Goal: Obtain resource: Download file/media

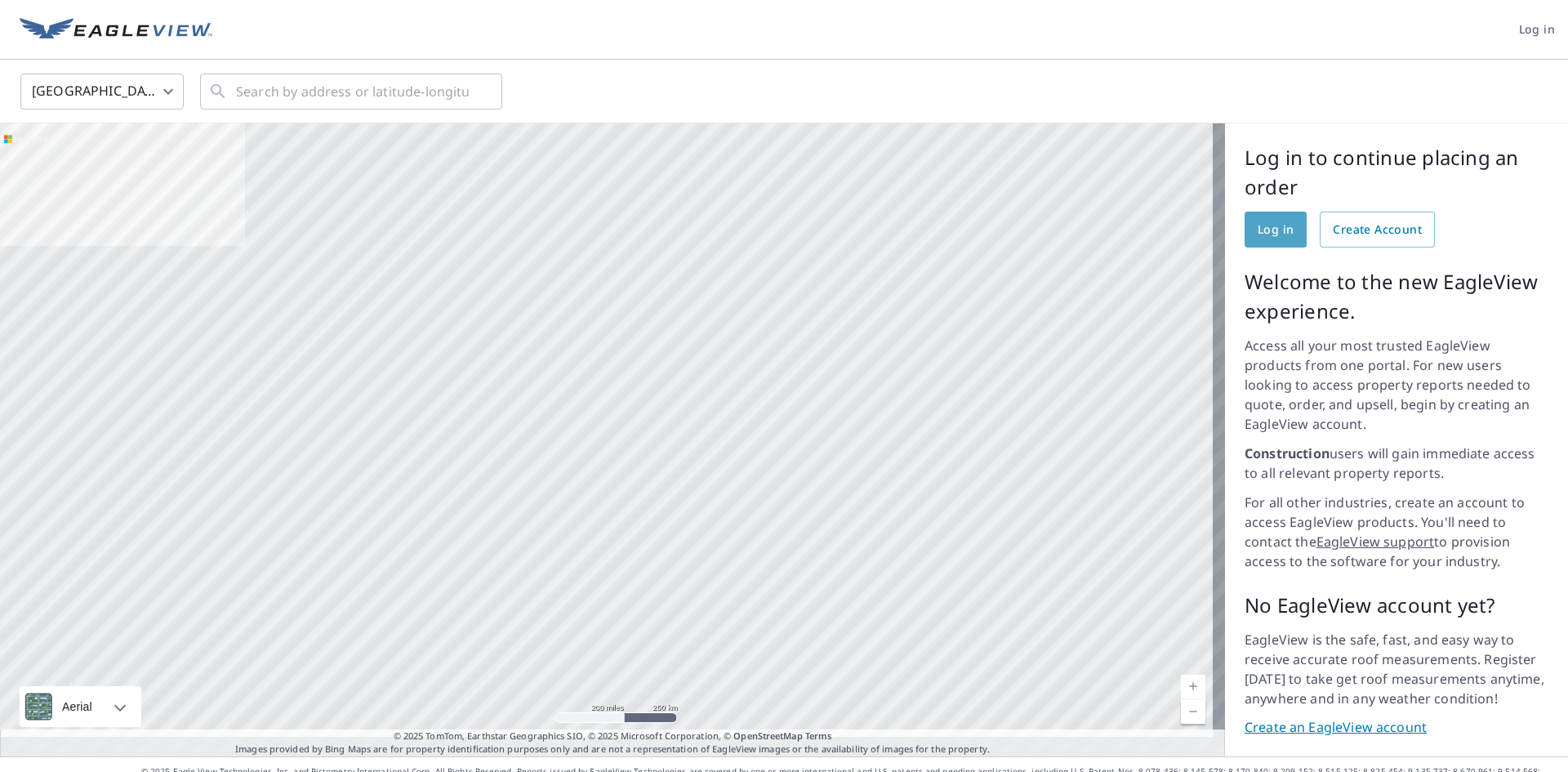
click at [1270, 227] on span "Log in" at bounding box center [1276, 230] width 36 height 21
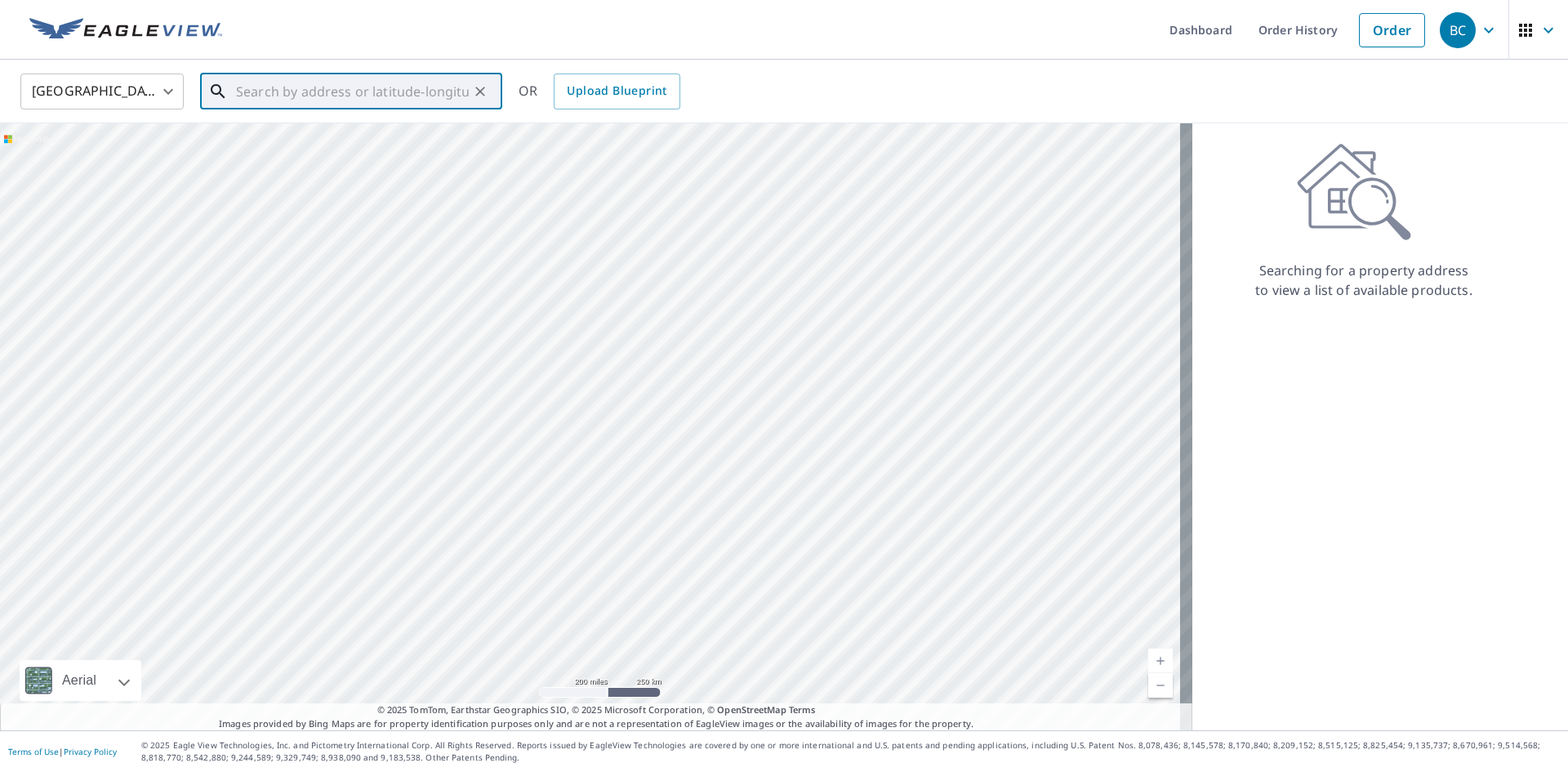
click at [374, 98] on input "text" at bounding box center [353, 91] width 233 height 46
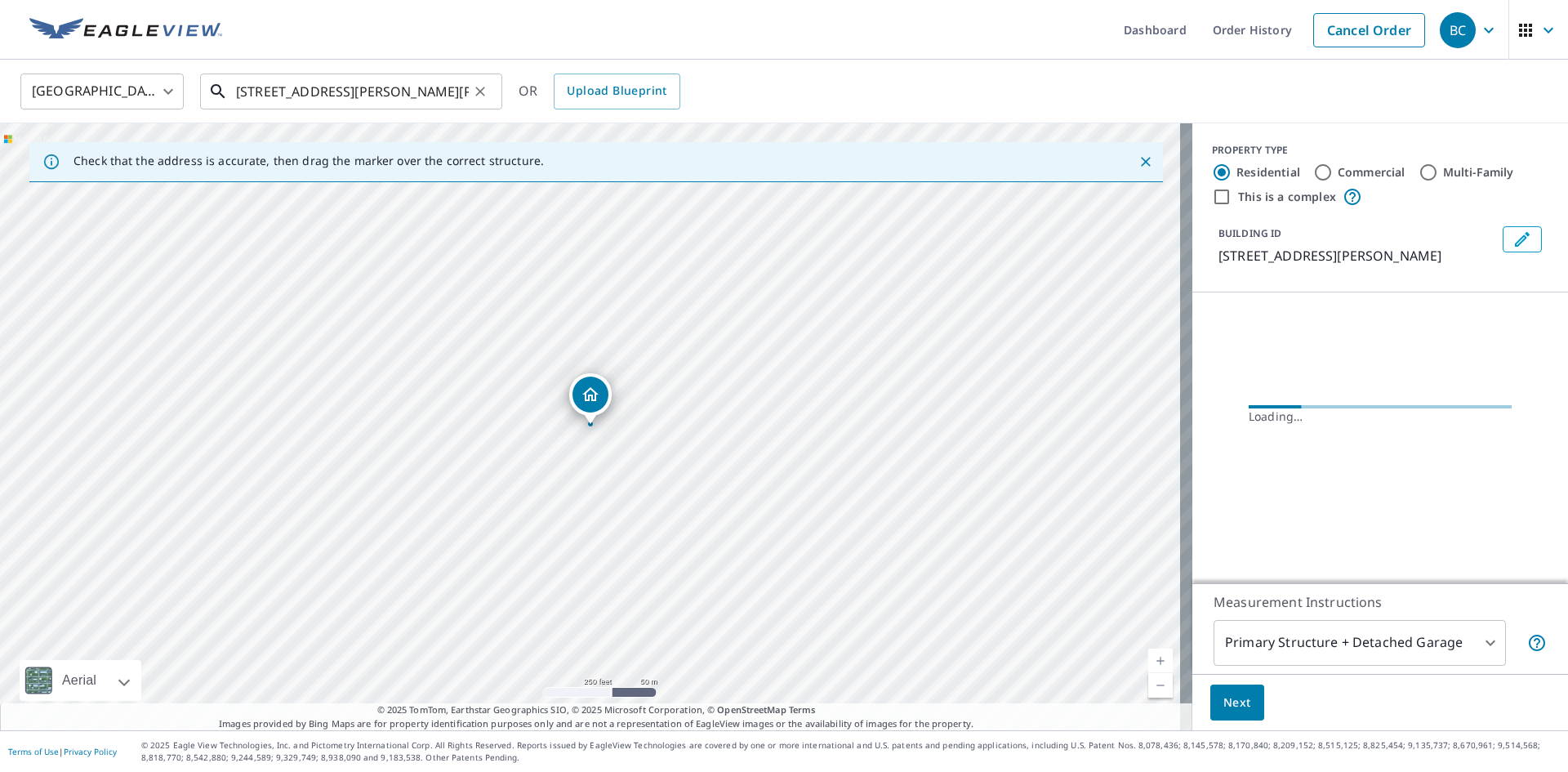
drag, startPoint x: 347, startPoint y: 97, endPoint x: 347, endPoint y: 104, distance: 7.0
click at [347, 104] on input "[STREET_ADDRESS][PERSON_NAME][PERSON_NAME]" at bounding box center [353, 91] width 233 height 46
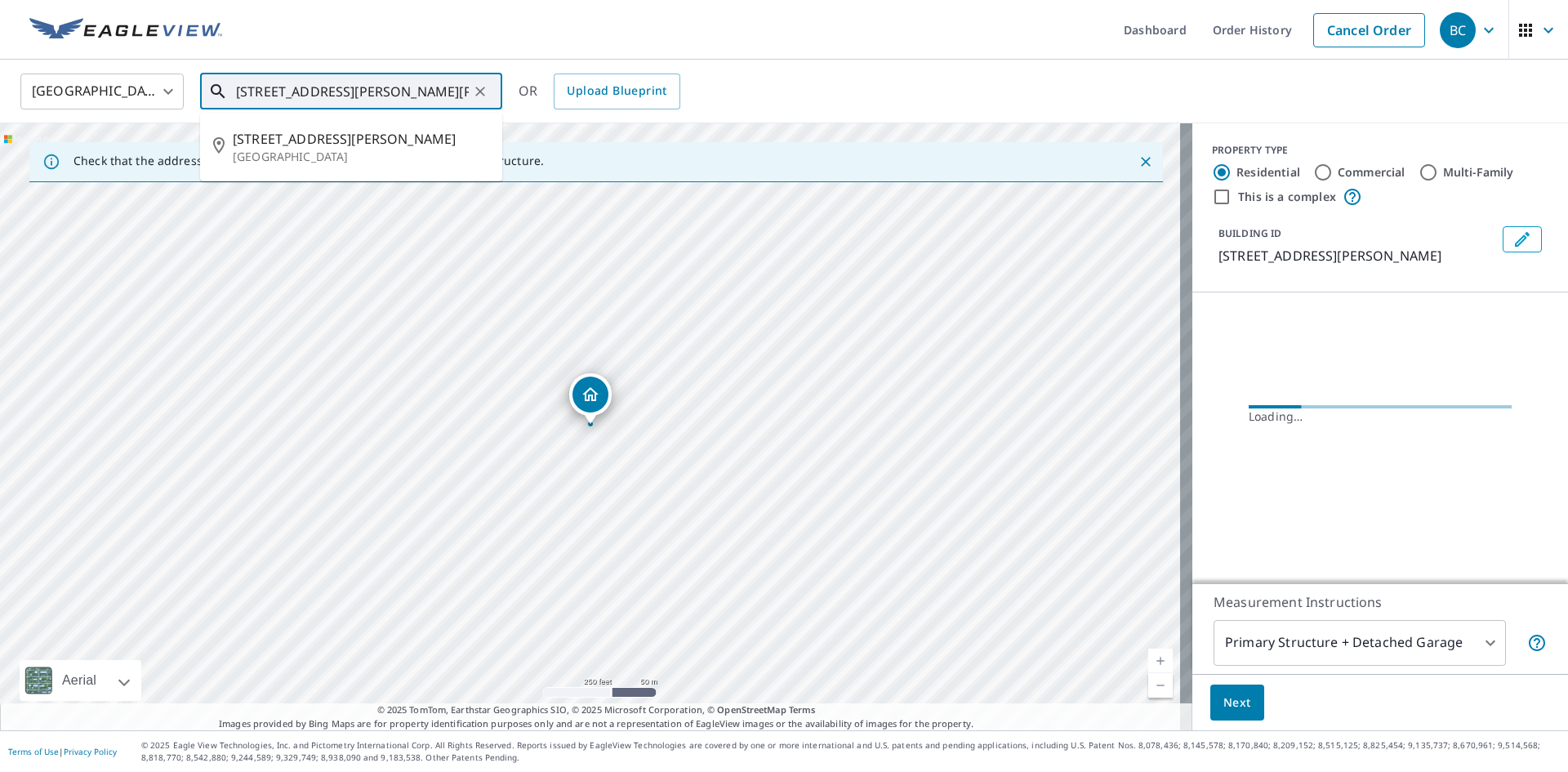
click at [347, 110] on div "[STREET_ADDRESS][PERSON_NAME][PERSON_NAME] ​ [STREET_ADDRESS][PERSON_NAME][PERS…" at bounding box center [351, 91] width 302 height 36
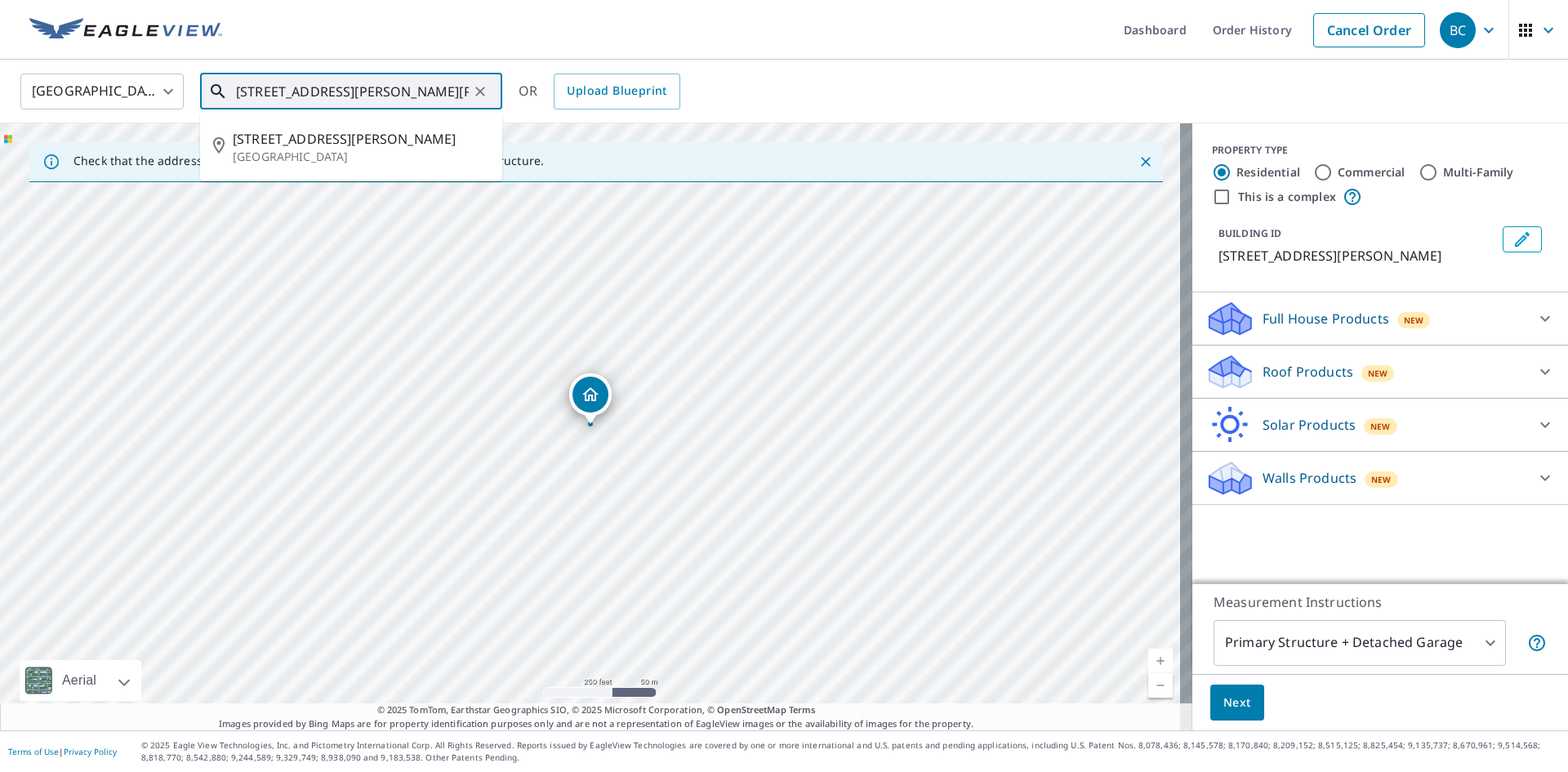
click at [426, 94] on input "[STREET_ADDRESS][PERSON_NAME][PERSON_NAME]" at bounding box center [353, 91] width 233 height 46
drag, startPoint x: 430, startPoint y: 94, endPoint x: 285, endPoint y: 89, distance: 145.1
click at [285, 89] on input "[STREET_ADDRESS][PERSON_NAME][PERSON_NAME]" at bounding box center [353, 91] width 233 height 46
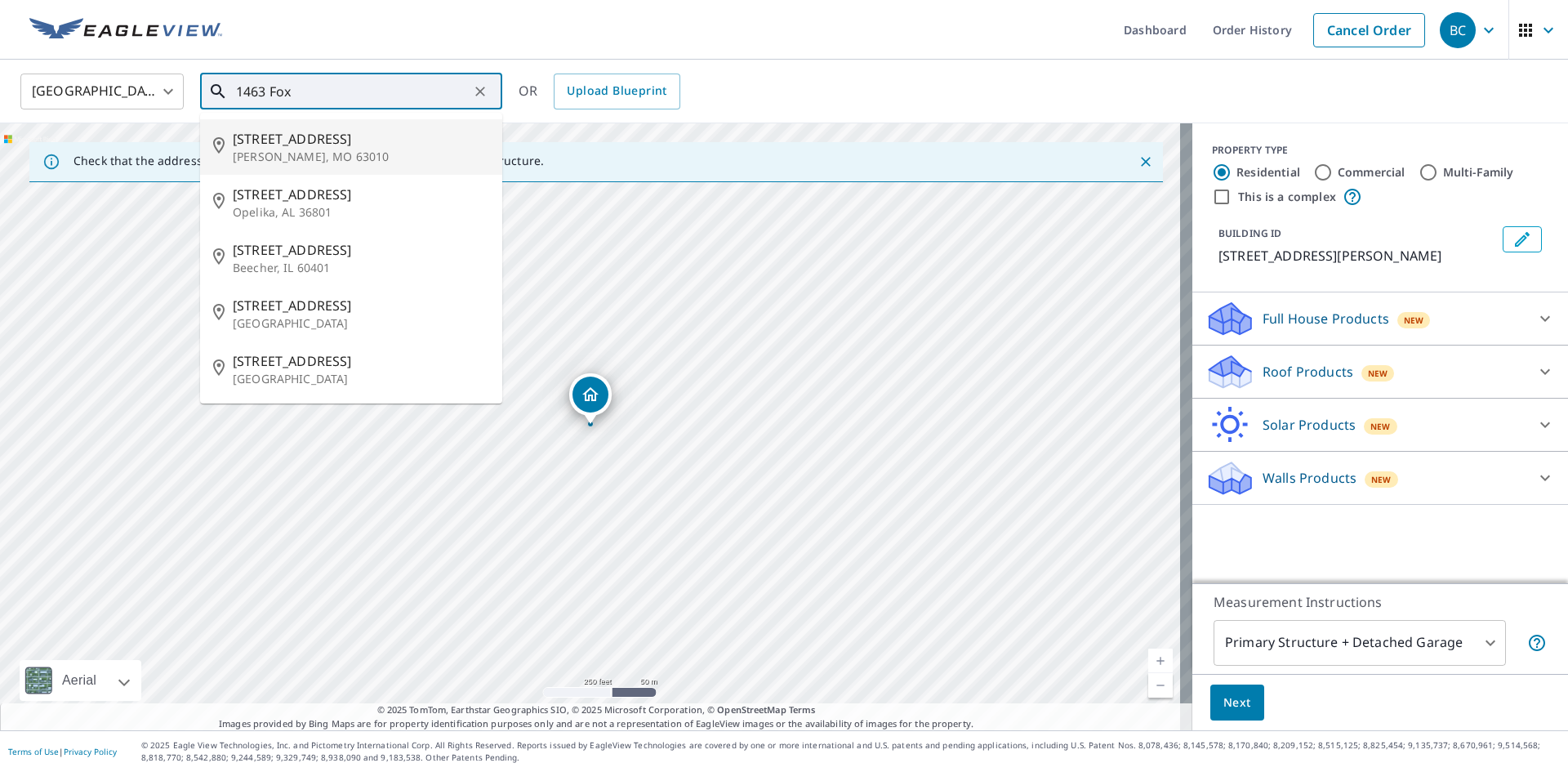
click at [348, 162] on p "[PERSON_NAME], MO 63010" at bounding box center [361, 156] width 256 height 16
type input "[STREET_ADDRESS][PERSON_NAME]"
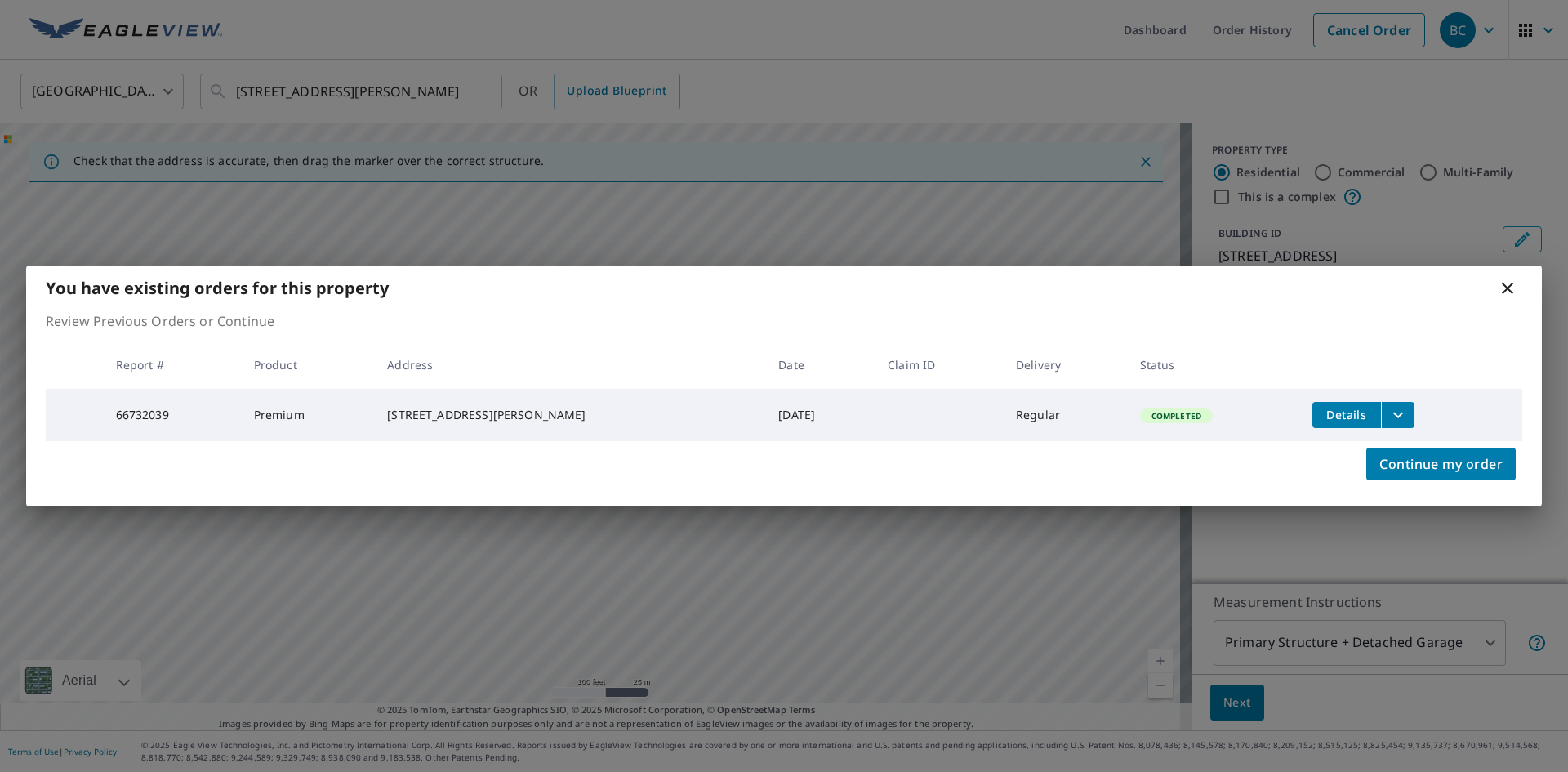
click at [1389, 406] on icon "filesDropdownBtn-66732039" at bounding box center [1398, 415] width 20 height 20
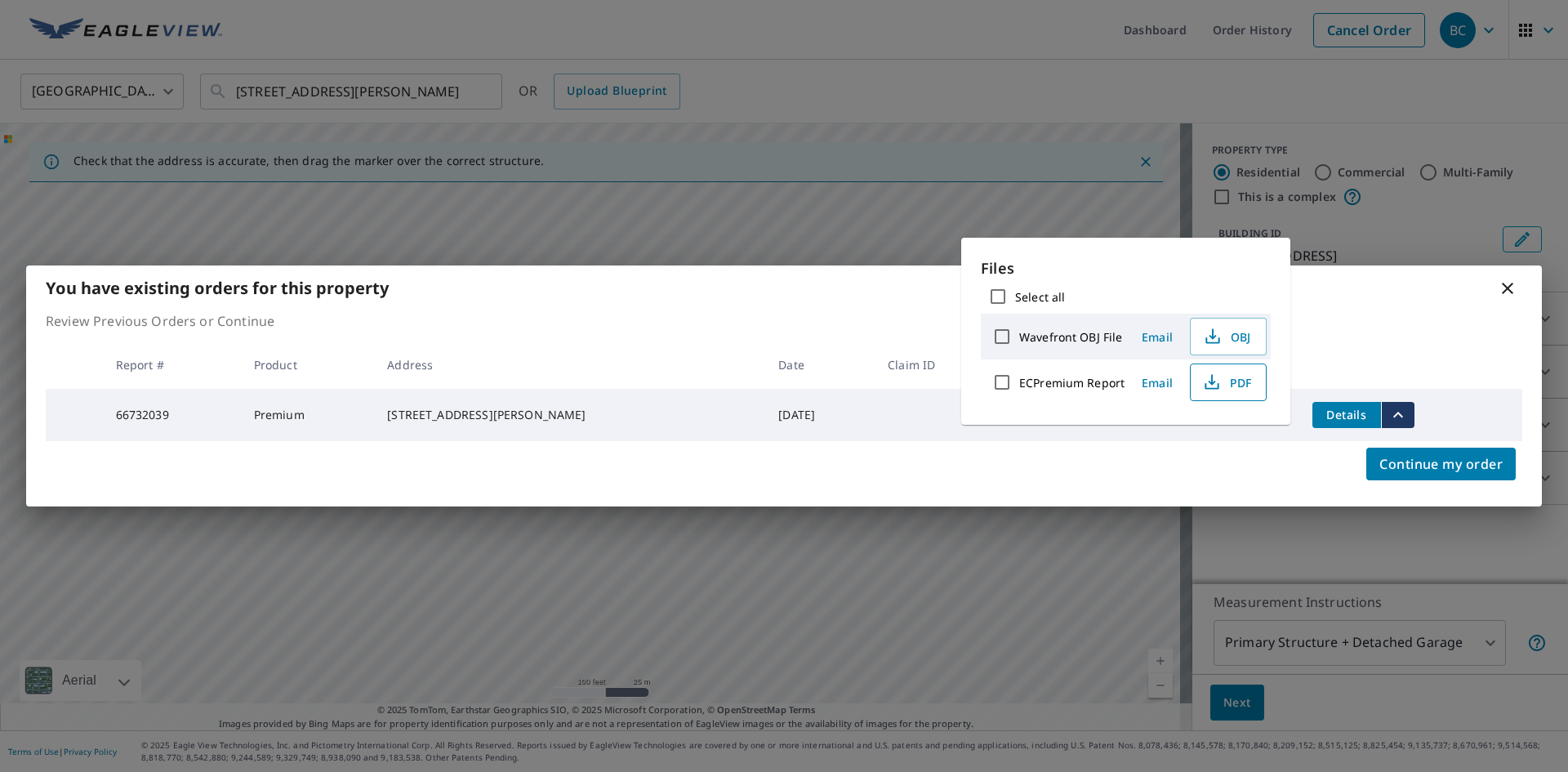
click at [1237, 378] on span "PDF" at bounding box center [1226, 382] width 53 height 20
